Goal: Check status: Check status

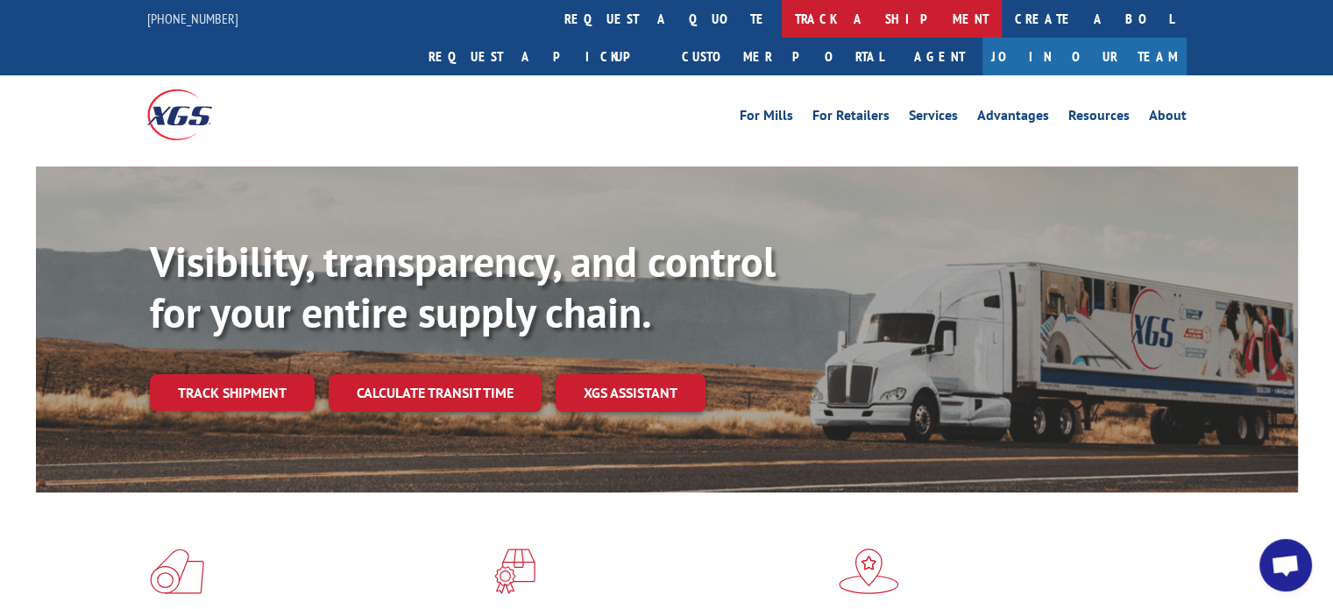
click at [782, 18] on link "track a shipment" at bounding box center [892, 19] width 220 height 38
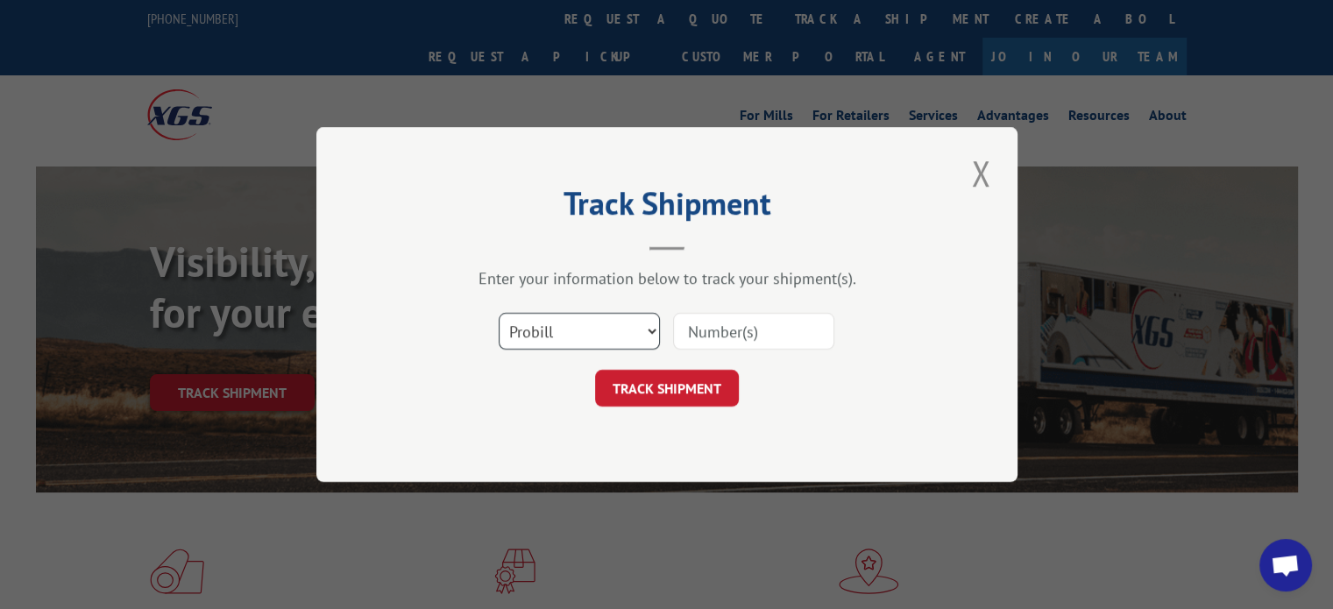
click at [653, 333] on select "Select category... Probill BOL PO" at bounding box center [579, 331] width 161 height 37
select select "bol"
click at [499, 313] on select "Select category... Probill BOL PO" at bounding box center [579, 331] width 161 height 37
click at [731, 326] on input at bounding box center [753, 331] width 161 height 37
paste input "54387631"
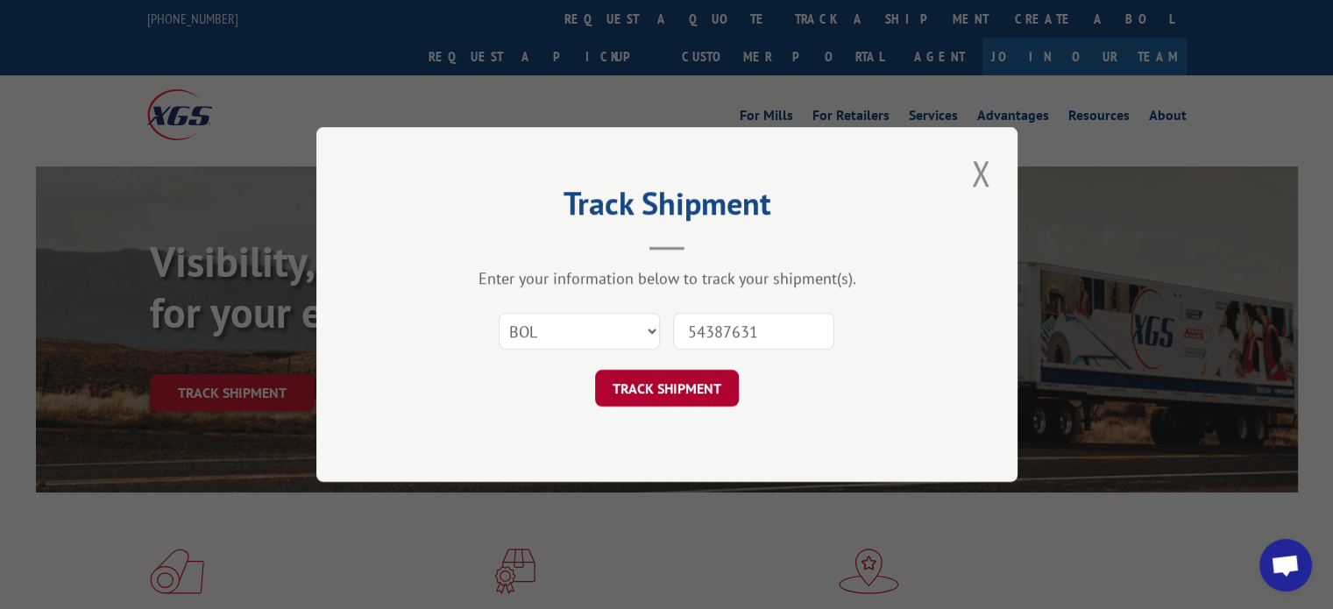
type input "54387631"
click at [689, 384] on button "TRACK SHIPMENT" at bounding box center [667, 388] width 144 height 37
